Goal: Information Seeking & Learning: Find specific fact

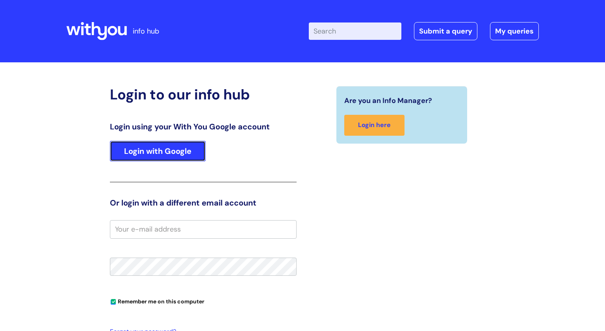
click at [158, 149] on link "Login with Google" at bounding box center [158, 151] width 96 height 20
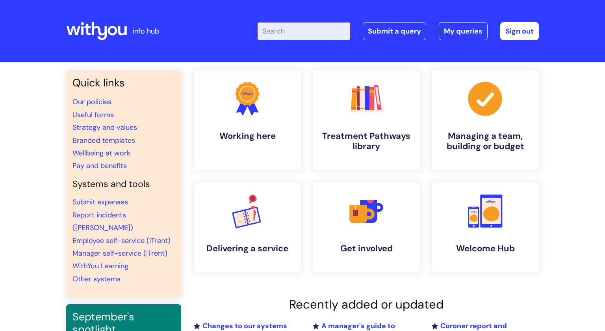
click at [304, 34] on input "Enter your search term here..." at bounding box center [304, 30] width 93 height 17
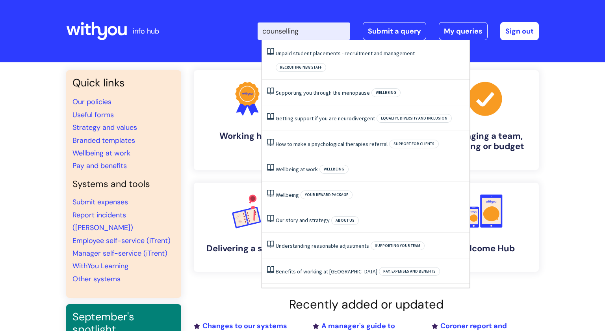
type input "counselling"
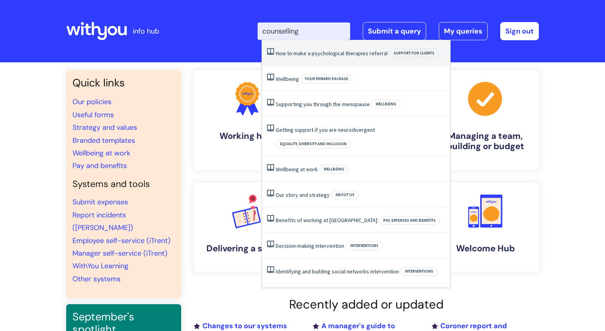
drag, startPoint x: 286, startPoint y: 74, endPoint x: 298, endPoint y: 49, distance: 27.1
click at [298, 49] on ul "How to make a psychological therapies referral Support for clients Wellbeing Yo…" at bounding box center [356, 164] width 189 height 248
click at [298, 49] on li "How to make a psychological therapies referral Support for clients" at bounding box center [356, 53] width 188 height 26
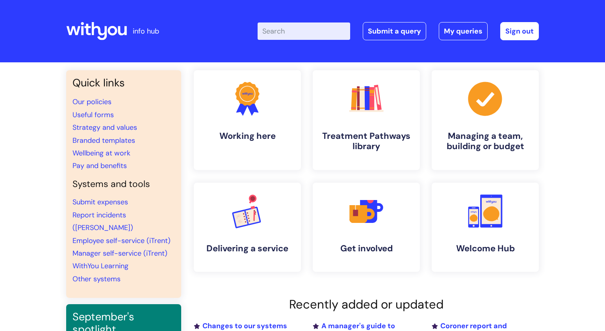
click at [329, 31] on input "Enter your search term here..." at bounding box center [304, 30] width 93 height 17
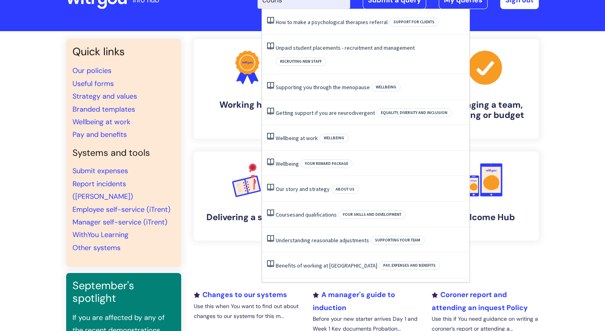
scroll to position [26, 0]
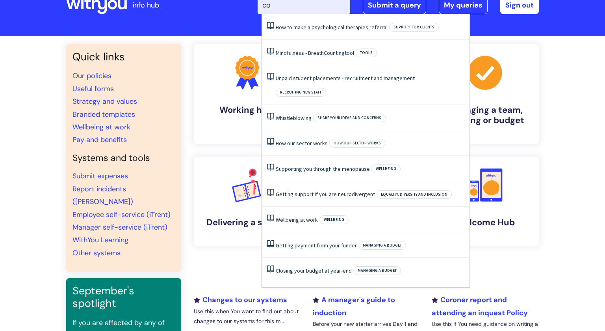
type input "c"
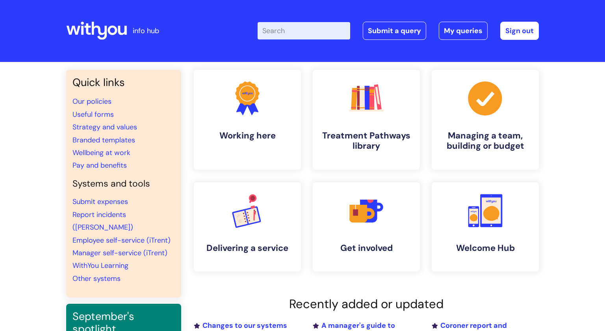
scroll to position [0, 0]
